Goal: Unclear

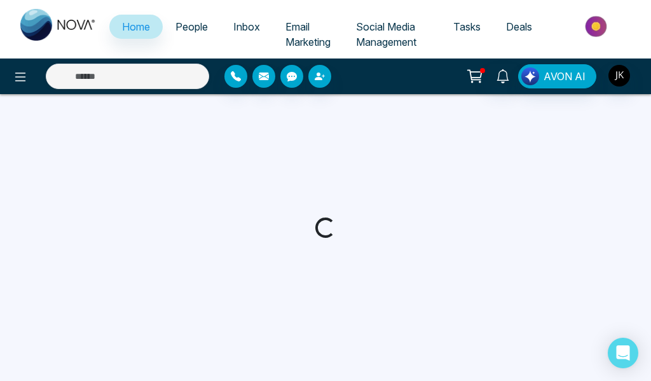
select select "*"
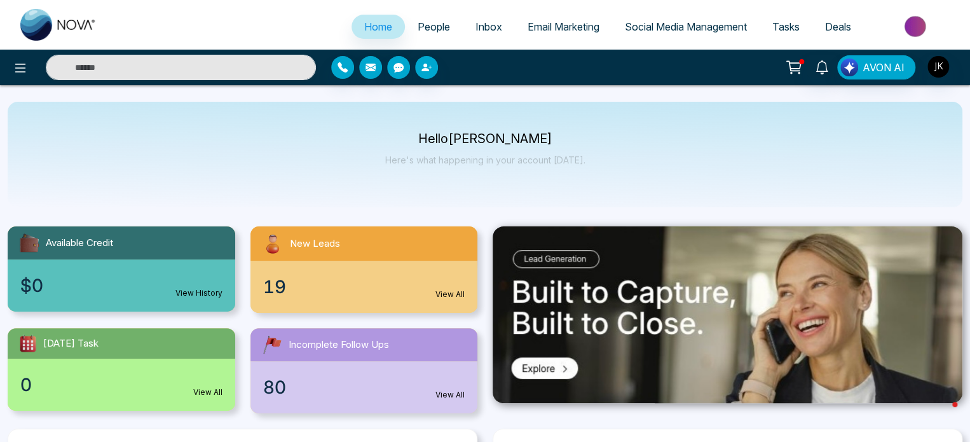
click at [205, 18] on ul "Home People Inbox Email Marketing Social Media Management Tasks Deals" at bounding box center [535, 27] width 853 height 35
click at [210, 170] on div "Hello [PERSON_NAME] Here's what happening in your account [DATE]." at bounding box center [485, 154] width 954 height 105
